Goal: Information Seeking & Learning: Learn about a topic

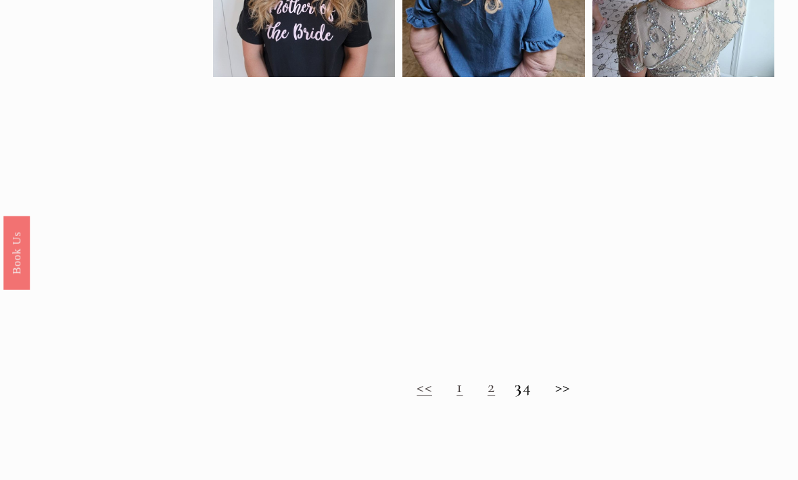
scroll to position [764, 0]
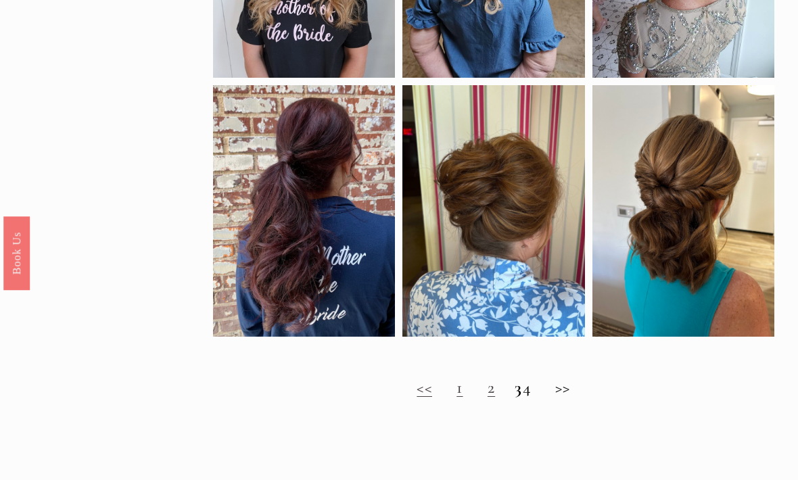
click at [471, 388] on h2 "<< 1 2 3 4 >>" at bounding box center [493, 388] width 561 height 20
click at [515, 396] on h2 "<< 1 2 3 4 >>" at bounding box center [493, 388] width 561 height 20
click at [570, 396] on h2 "<< 1 2 3 4 >>" at bounding box center [493, 388] width 561 height 20
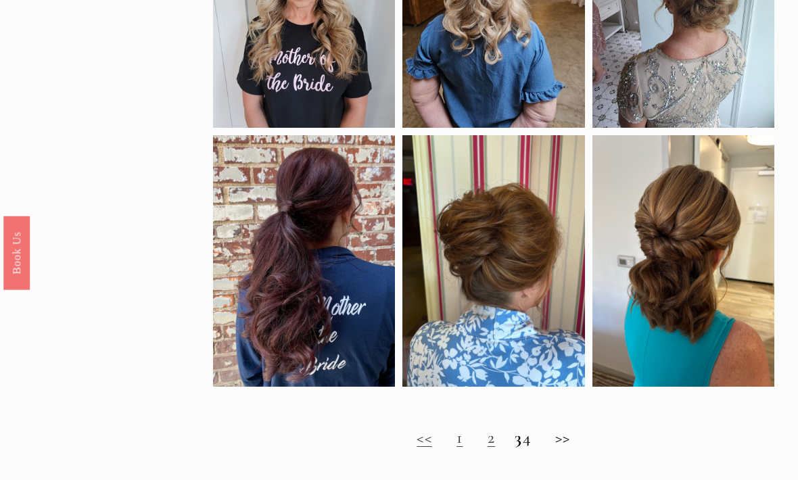
scroll to position [704, 0]
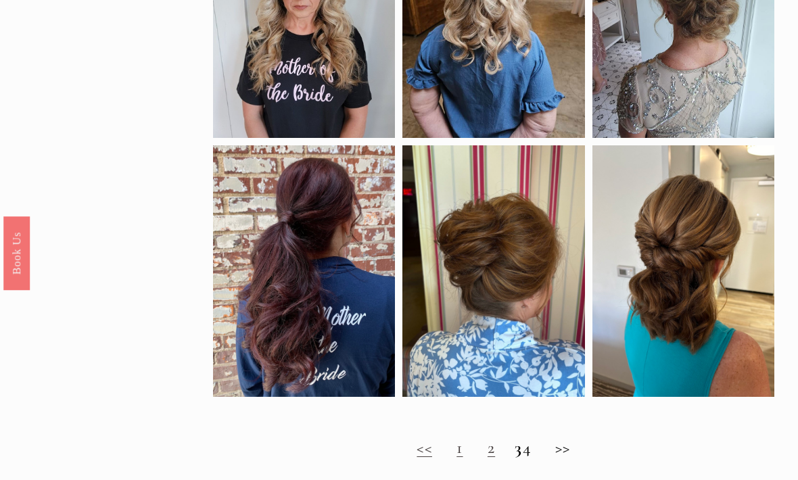
click at [488, 458] on link "2" at bounding box center [491, 448] width 7 height 20
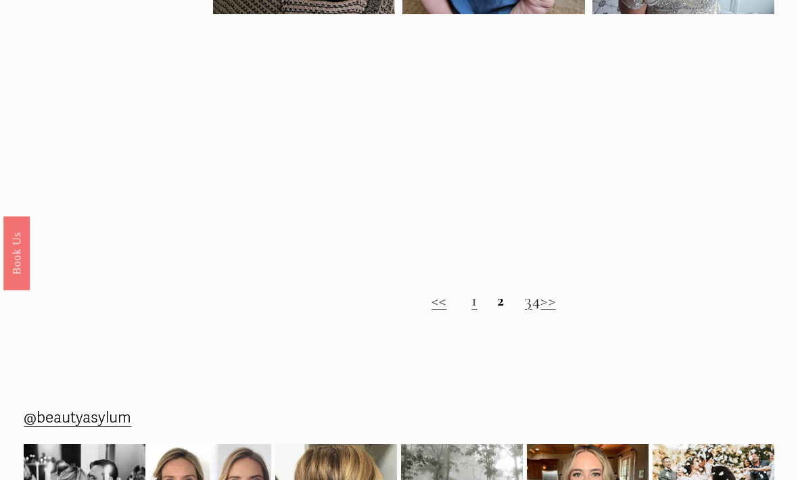
scroll to position [875, 0]
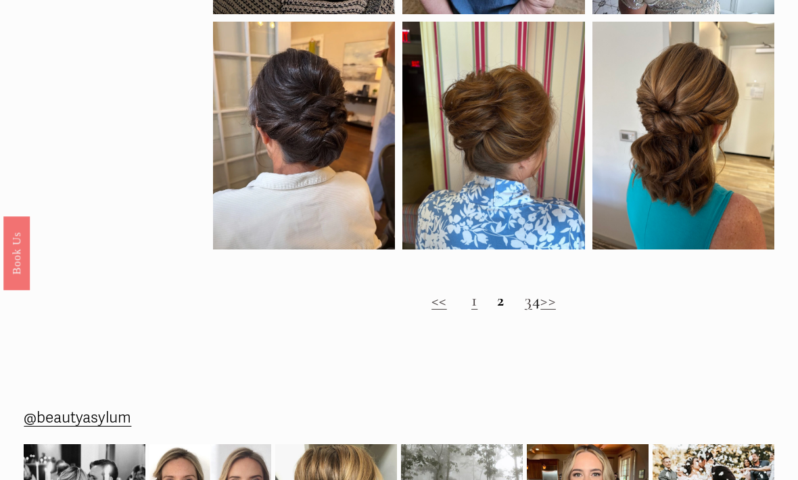
click at [497, 310] on strong "2" at bounding box center [500, 300] width 7 height 20
click at [471, 306] on link "1" at bounding box center [474, 300] width 6 height 20
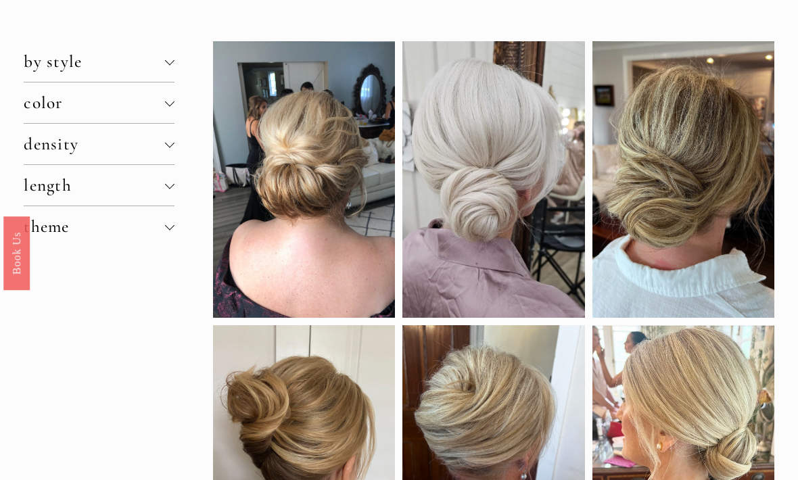
scroll to position [55, 0]
